Goal: Transaction & Acquisition: Subscribe to service/newsletter

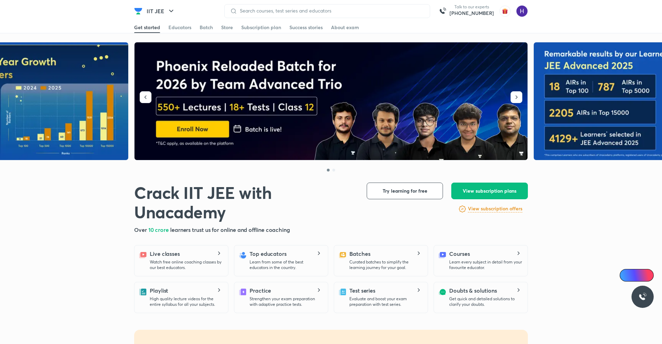
click at [218, 29] on div "Get started Educators Batch Store Subscription plan Success stories About exam" at bounding box center [331, 27] width 394 height 11
click at [223, 29] on div "Store" at bounding box center [227, 27] width 12 height 7
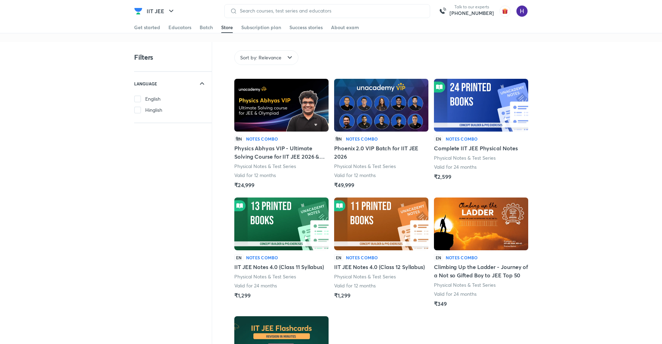
click at [602, 149] on div "Filters LANGUAGE English Hinglish Sort by: Relevance Language Sort by: Relevanc…" at bounding box center [331, 312] width 662 height 541
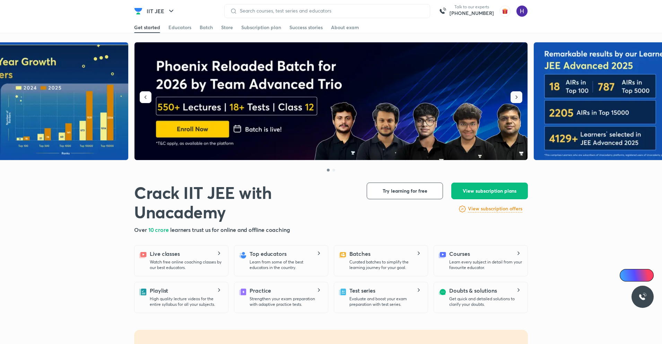
click at [515, 98] on icon "button" at bounding box center [516, 97] width 7 height 7
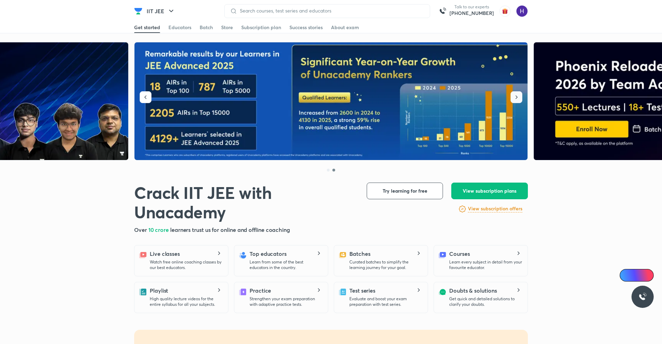
click at [515, 98] on icon "button" at bounding box center [516, 97] width 7 height 7
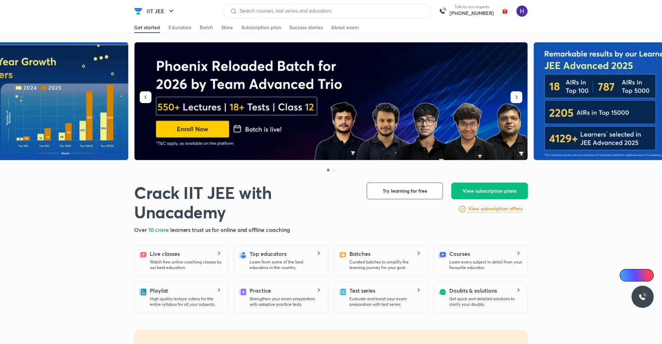
click at [515, 98] on icon "button" at bounding box center [516, 97] width 7 height 7
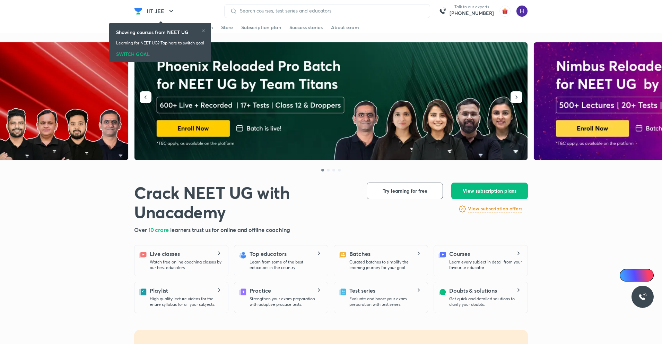
click at [227, 28] on div "Store" at bounding box center [227, 27] width 12 height 7
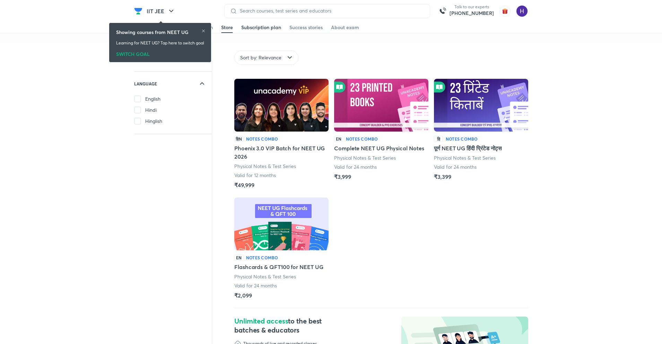
click at [268, 26] on div "Subscription plan" at bounding box center [261, 27] width 40 height 7
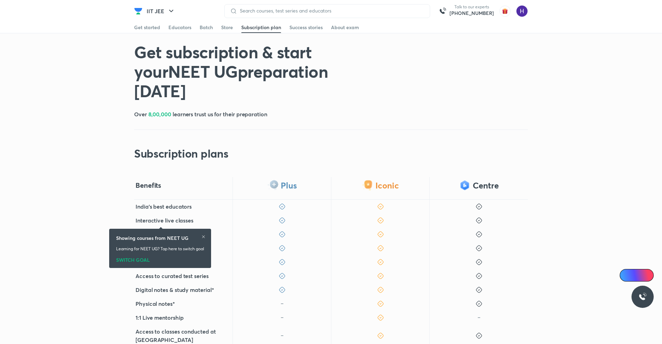
scroll to position [202, 0]
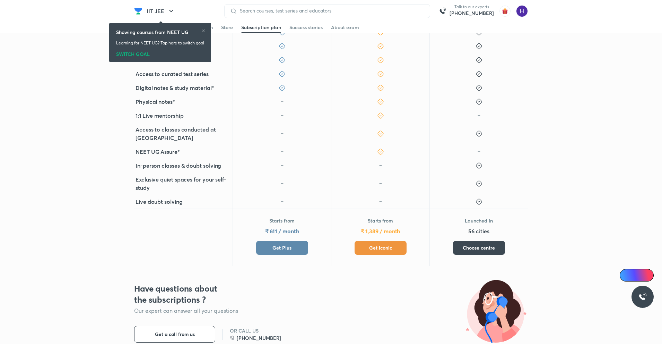
click at [268, 241] on button "Get Plus" at bounding box center [282, 248] width 52 height 14
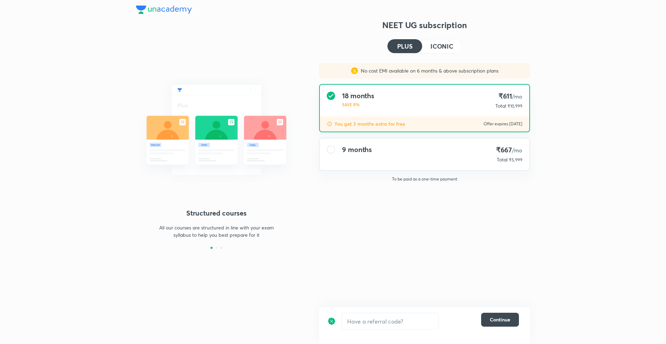
click at [520, 160] on span "₹5,999" at bounding box center [516, 159] width 14 height 5
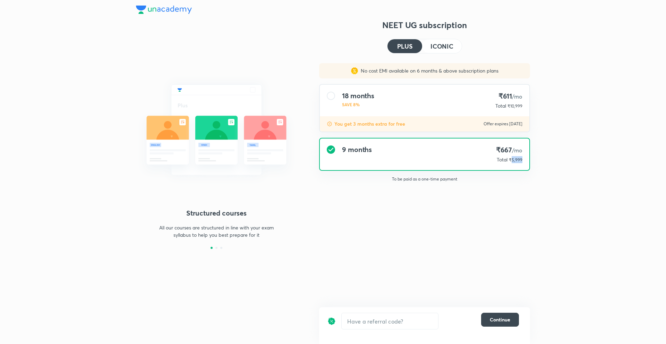
click at [520, 160] on span "₹5,999" at bounding box center [516, 159] width 14 height 5
copy span "5,999"
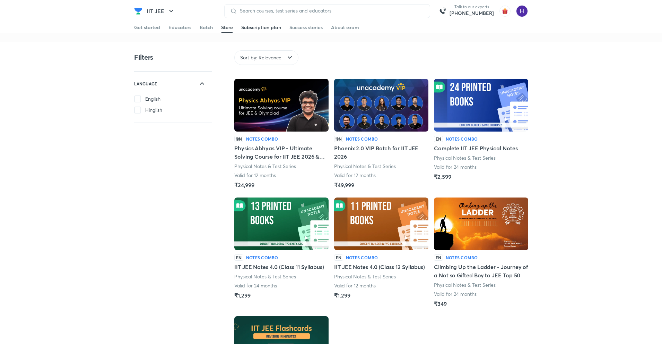
click at [268, 26] on div "Subscription plan" at bounding box center [261, 27] width 40 height 7
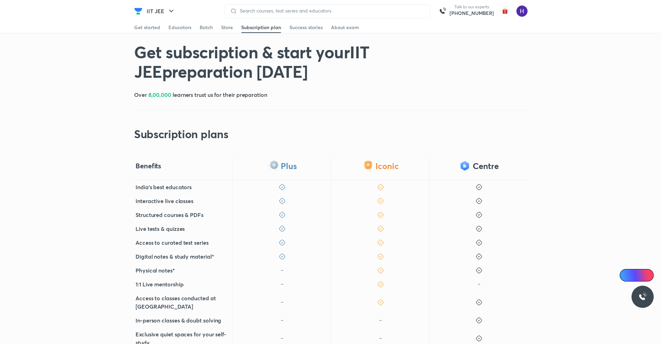
scroll to position [163, 0]
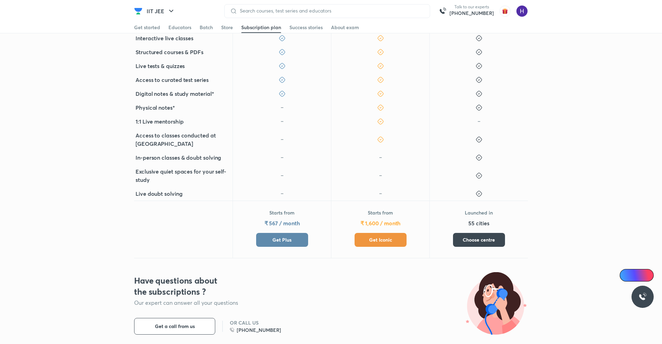
click at [281, 242] on span "Get Plus" at bounding box center [281, 239] width 19 height 7
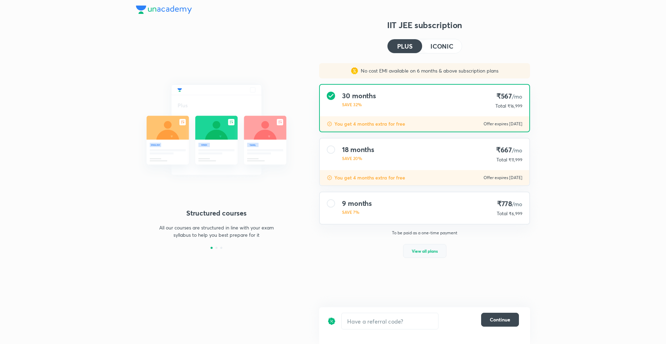
click at [422, 250] on span "View all plans" at bounding box center [424, 250] width 26 height 7
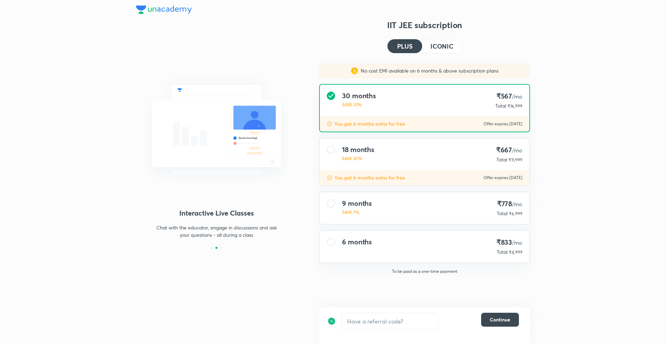
click at [517, 252] on span "₹4,999" at bounding box center [516, 251] width 14 height 5
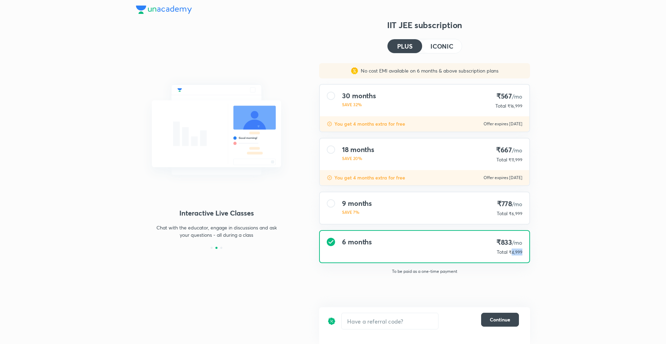
click at [517, 252] on span "₹4,999" at bounding box center [516, 251] width 14 height 5
click at [578, 281] on div "Structured courses All our courses are structured in line with your exam syllab…" at bounding box center [333, 172] width 666 height 344
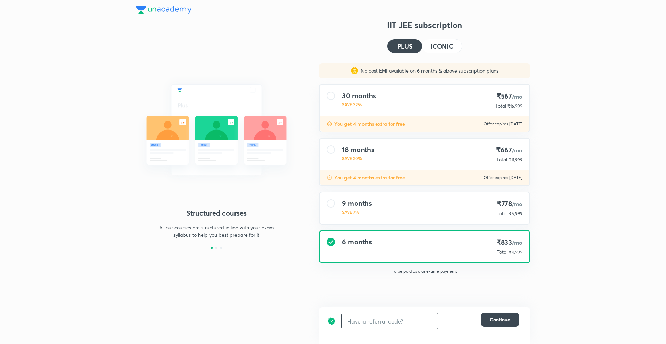
click at [369, 317] on input "text" at bounding box center [389, 321] width 96 height 16
type input "ua5"
click at [428, 320] on icon at bounding box center [427, 320] width 5 height 5
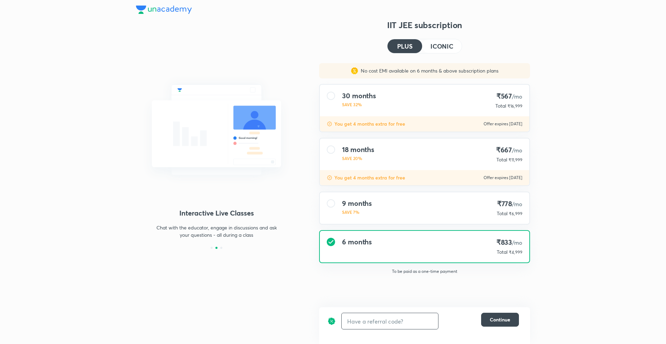
click at [542, 280] on div "Structured courses All our courses are structured in line with your exam syllab…" at bounding box center [333, 172] width 666 height 344
click at [516, 252] on span "₹4,999" at bounding box center [516, 251] width 14 height 5
copy span "4,999"
click at [598, 270] on div "Structured courses All our courses are structured in line with your exam syllab…" at bounding box center [333, 172] width 666 height 344
